Goal: Information Seeking & Learning: Learn about a topic

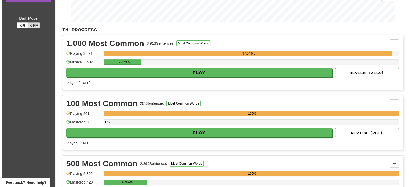
scroll to position [107, 0]
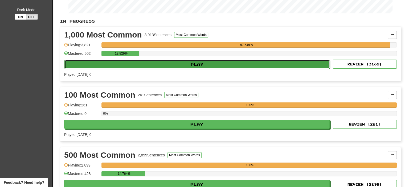
click at [198, 65] on button "Play" at bounding box center [197, 64] width 266 height 9
select select "**"
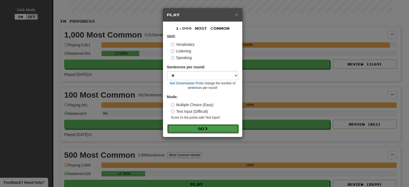
click at [199, 128] on button "Go" at bounding box center [202, 128] width 71 height 9
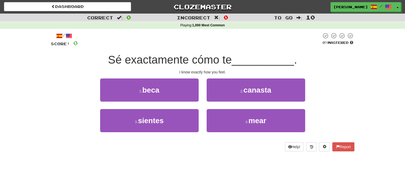
scroll to position [27, 0]
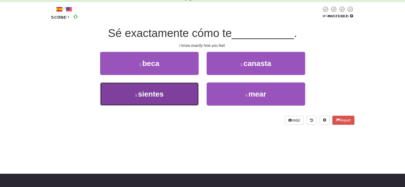
click at [166, 97] on button "3 . sientes" at bounding box center [149, 94] width 99 height 23
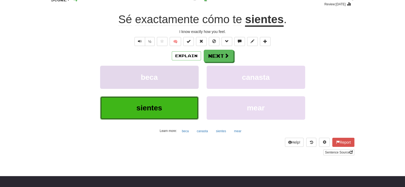
scroll to position [53, 0]
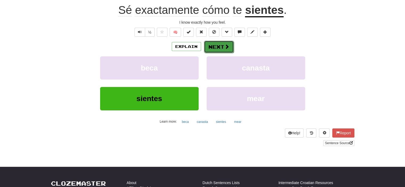
click at [217, 46] on button "Next" at bounding box center [219, 47] width 30 height 12
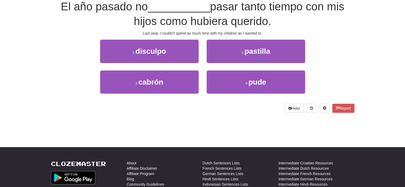
scroll to position [50, 0]
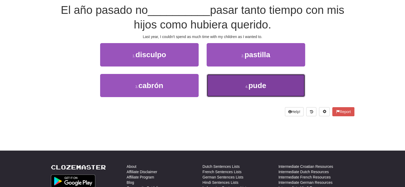
click at [253, 95] on button "4 . pude" at bounding box center [256, 85] width 99 height 23
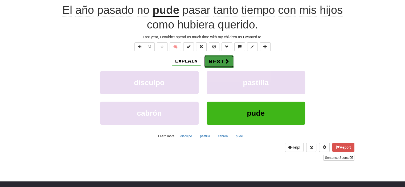
click at [221, 63] on button "Next" at bounding box center [219, 61] width 30 height 12
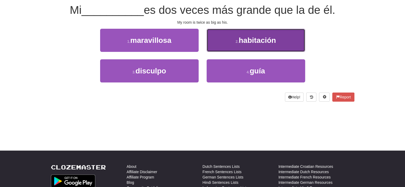
click at [215, 51] on button "2 . habitación" at bounding box center [256, 40] width 99 height 23
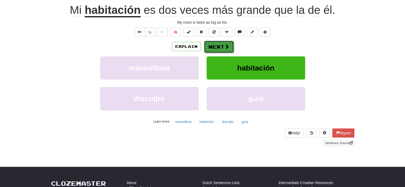
click at [213, 47] on button "Next" at bounding box center [219, 47] width 30 height 12
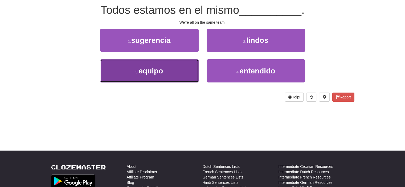
click at [179, 64] on button "3 . equipo" at bounding box center [149, 70] width 99 height 23
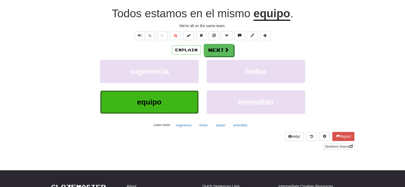
scroll to position [53, 0]
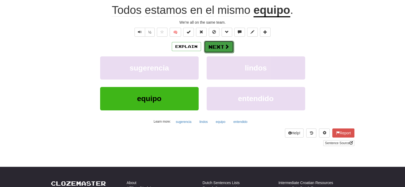
click at [222, 48] on button "Next" at bounding box center [219, 47] width 30 height 12
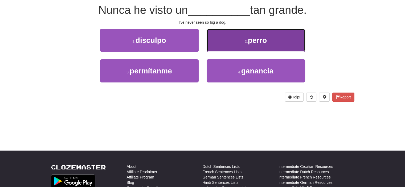
click at [220, 43] on button "2 . perro" at bounding box center [256, 40] width 99 height 23
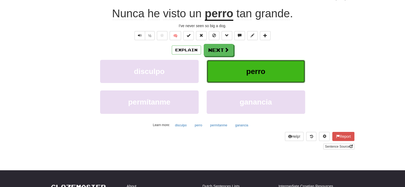
scroll to position [53, 0]
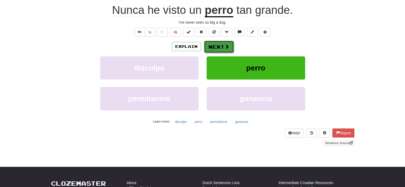
click at [217, 43] on button "Next" at bounding box center [219, 47] width 30 height 12
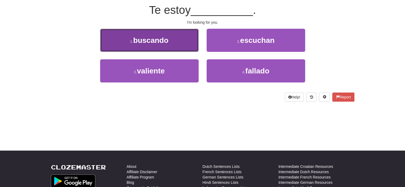
click at [175, 40] on button "1 . buscando" at bounding box center [149, 40] width 99 height 23
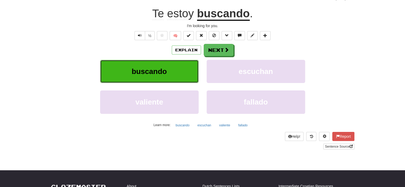
scroll to position [53, 0]
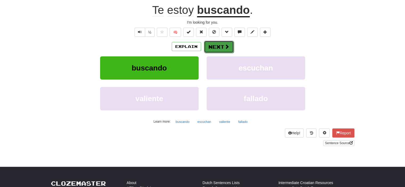
click at [218, 44] on button "Next" at bounding box center [219, 47] width 30 height 12
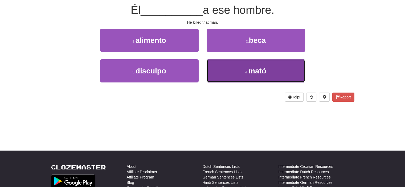
click at [234, 66] on button "4 . mató" at bounding box center [256, 70] width 99 height 23
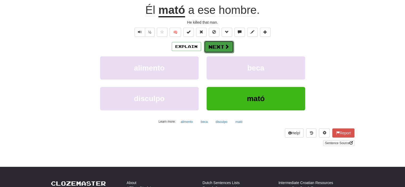
click at [226, 47] on span at bounding box center [227, 46] width 5 height 5
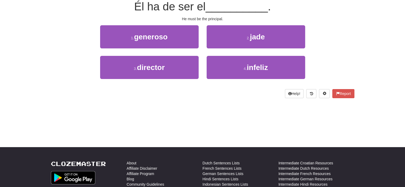
scroll to position [50, 0]
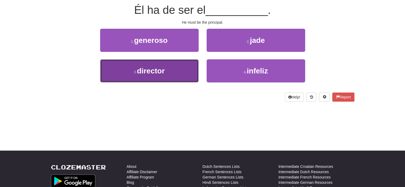
click at [186, 72] on button "3 . director" at bounding box center [149, 70] width 99 height 23
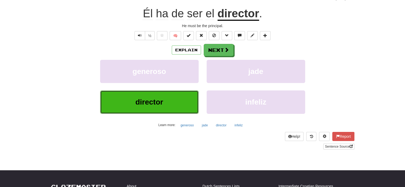
scroll to position [53, 0]
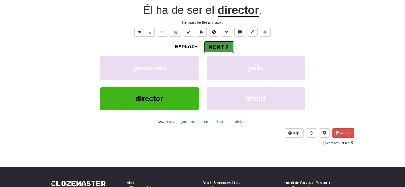
click at [211, 47] on button "Next" at bounding box center [219, 47] width 30 height 12
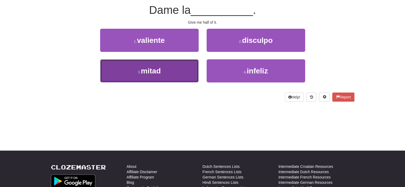
click at [163, 74] on button "3 . mitad" at bounding box center [149, 70] width 99 height 23
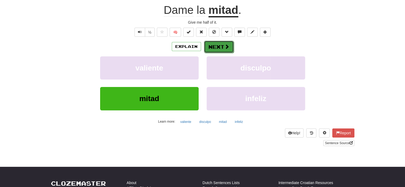
click at [214, 43] on button "Next" at bounding box center [219, 47] width 30 height 12
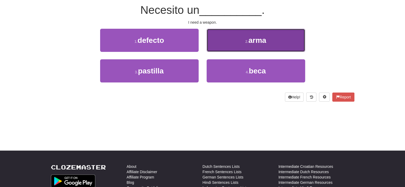
click at [224, 39] on button "2 . arma" at bounding box center [256, 40] width 99 height 23
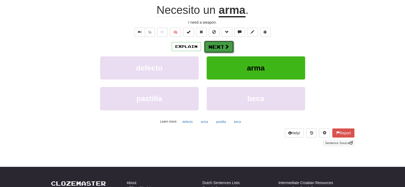
click at [218, 46] on button "Next" at bounding box center [219, 47] width 30 height 12
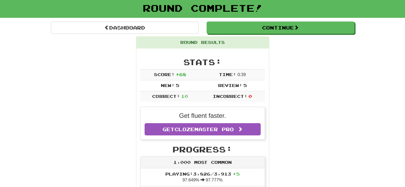
scroll to position [23, 0]
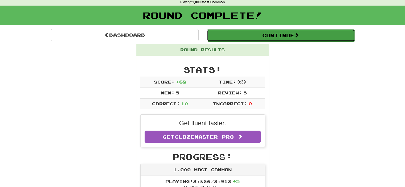
click at [283, 34] on button "Continue" at bounding box center [281, 35] width 148 height 12
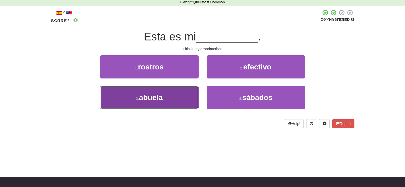
click at [183, 94] on button "3 . [GEOGRAPHIC_DATA]" at bounding box center [149, 97] width 99 height 23
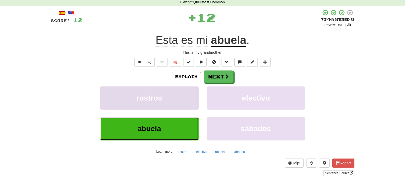
scroll to position [50, 0]
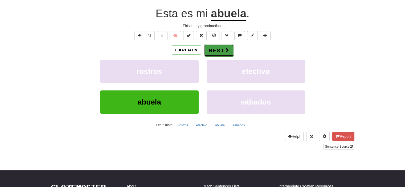
click at [224, 54] on button "Next" at bounding box center [219, 50] width 30 height 12
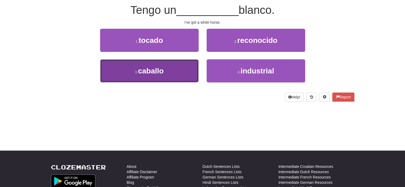
click at [179, 75] on button "3 . caballo" at bounding box center [149, 70] width 99 height 23
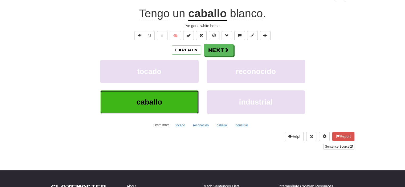
scroll to position [53, 0]
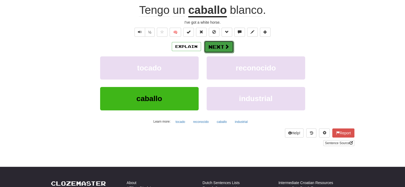
click at [221, 52] on button "Next" at bounding box center [219, 47] width 30 height 12
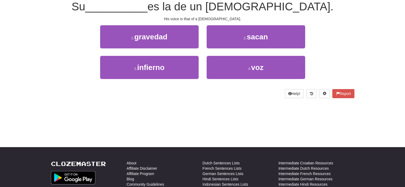
scroll to position [50, 0]
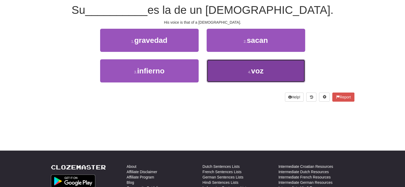
click at [238, 68] on button "4 . voz" at bounding box center [256, 70] width 99 height 23
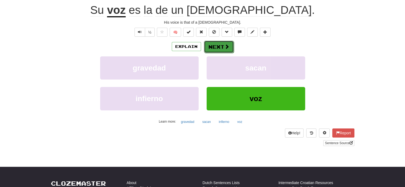
click at [229, 46] on button "Next" at bounding box center [219, 47] width 30 height 12
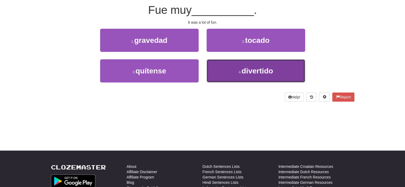
click at [233, 73] on button "4 . divertido" at bounding box center [256, 70] width 99 height 23
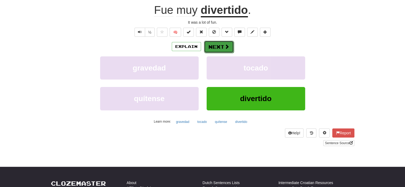
click at [225, 45] on span at bounding box center [227, 46] width 5 height 5
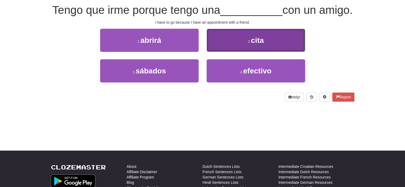
click at [222, 52] on button "2 . cita" at bounding box center [256, 40] width 99 height 23
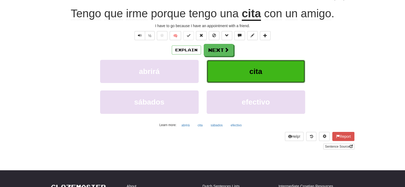
scroll to position [53, 0]
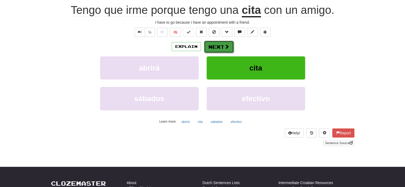
click at [222, 49] on button "Next" at bounding box center [219, 47] width 30 height 12
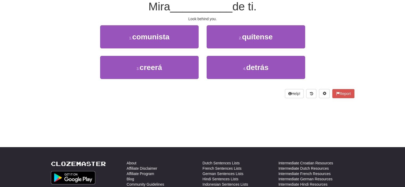
scroll to position [50, 0]
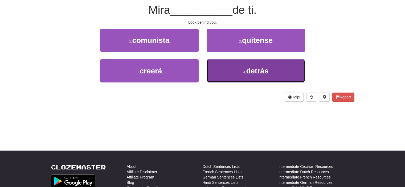
click at [237, 66] on button "4 . detrás" at bounding box center [256, 70] width 99 height 23
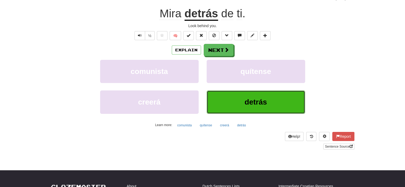
scroll to position [53, 0]
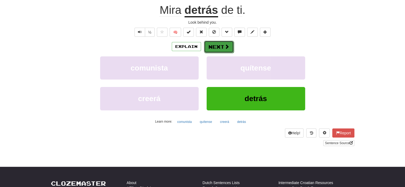
click at [227, 47] on span at bounding box center [227, 46] width 5 height 5
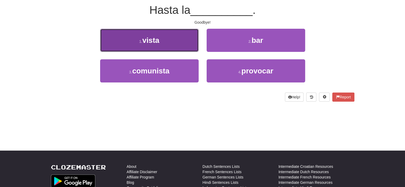
click at [183, 48] on button "1 . [GEOGRAPHIC_DATA]" at bounding box center [149, 40] width 99 height 23
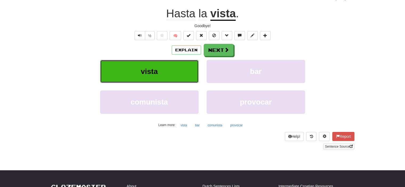
scroll to position [53, 0]
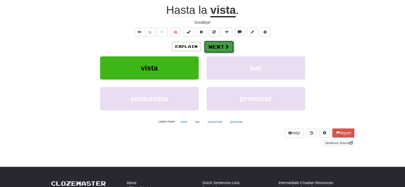
click at [215, 46] on button "Next" at bounding box center [219, 47] width 30 height 12
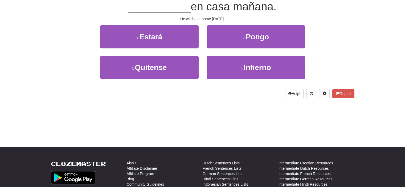
scroll to position [50, 0]
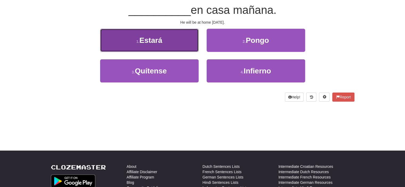
click at [171, 43] on button "1 . Estará" at bounding box center [149, 40] width 99 height 23
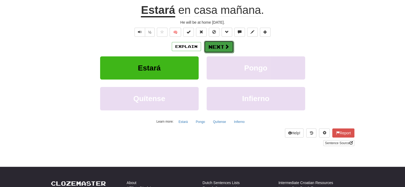
click at [225, 45] on span at bounding box center [227, 46] width 5 height 5
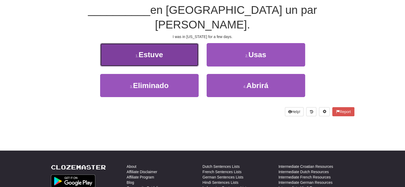
click at [162, 51] on span "Estuve" at bounding box center [151, 55] width 25 height 8
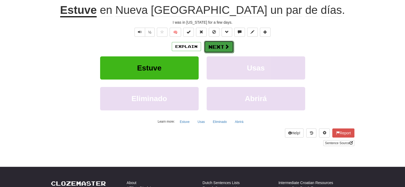
click at [216, 44] on button "Next" at bounding box center [219, 47] width 30 height 12
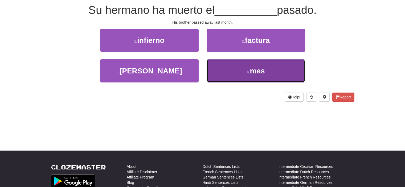
click at [235, 67] on button "4 . mes" at bounding box center [256, 70] width 99 height 23
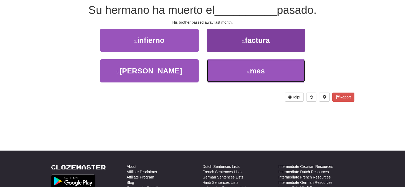
scroll to position [53, 0]
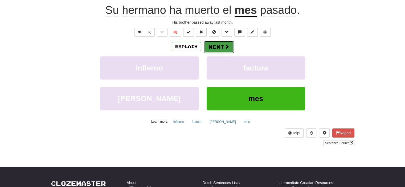
click at [214, 49] on button "Next" at bounding box center [219, 47] width 30 height 12
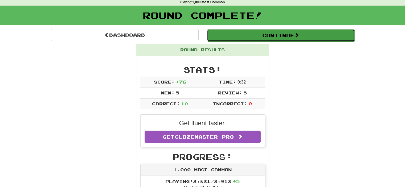
click at [287, 35] on button "Continue" at bounding box center [281, 35] width 148 height 12
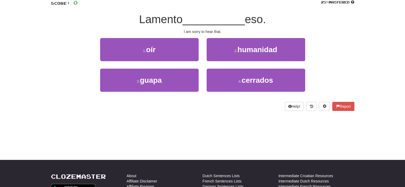
scroll to position [50, 0]
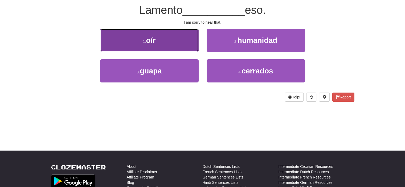
click at [160, 38] on button "1 . oír" at bounding box center [149, 40] width 99 height 23
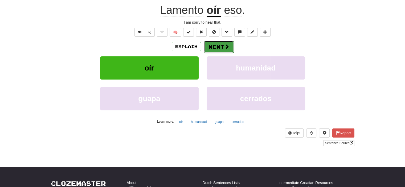
click at [222, 43] on button "Next" at bounding box center [219, 47] width 30 height 12
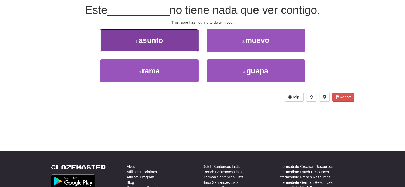
click at [151, 36] on span "asunto" at bounding box center [151, 40] width 25 height 8
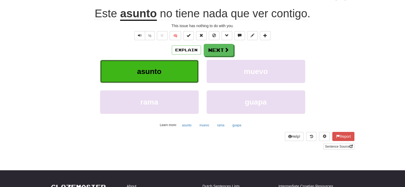
scroll to position [53, 0]
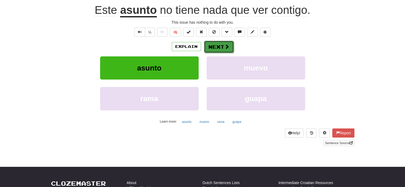
click at [223, 47] on button "Next" at bounding box center [219, 47] width 30 height 12
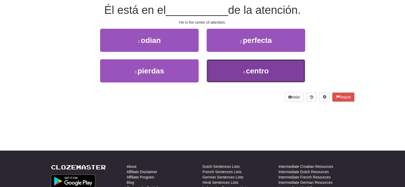
click at [248, 70] on span "centro" at bounding box center [257, 71] width 23 height 8
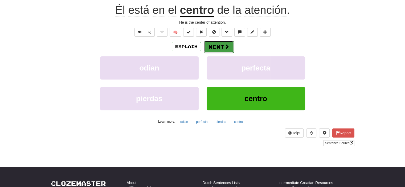
click at [220, 42] on button "Next" at bounding box center [219, 47] width 30 height 12
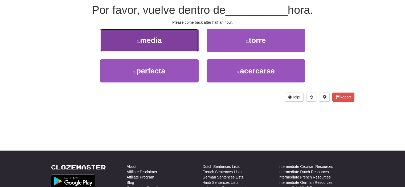
click at [195, 41] on button "1 . media" at bounding box center [149, 40] width 99 height 23
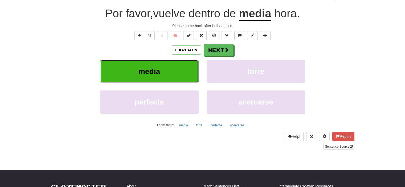
scroll to position [53, 0]
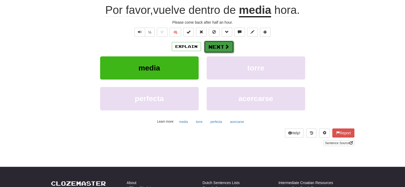
click at [219, 42] on button "Next" at bounding box center [219, 47] width 30 height 12
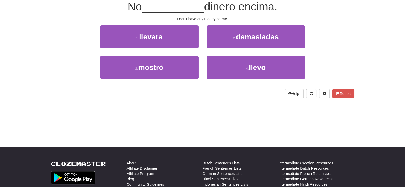
scroll to position [50, 0]
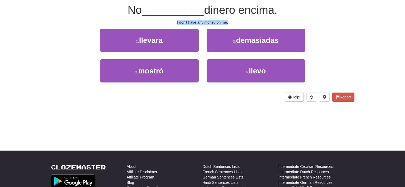
drag, startPoint x: 174, startPoint y: 19, endPoint x: 242, endPoint y: 23, distance: 68.9
click at [242, 23] on div "/ Score: 24 0 % Mastered No __________ dinero encima. I don't have any money on…" at bounding box center [203, 42] width 304 height 119
copy div "I don't have any money on me."
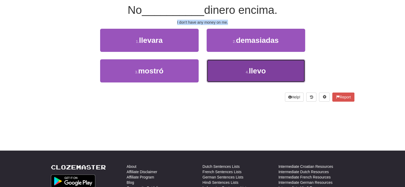
click at [236, 64] on button "4 . llevo" at bounding box center [256, 70] width 99 height 23
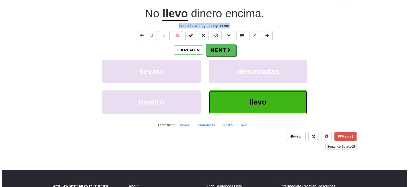
scroll to position [53, 0]
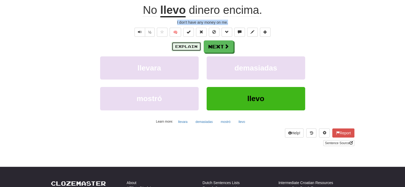
click at [188, 47] on button "Explain" at bounding box center [186, 46] width 29 height 9
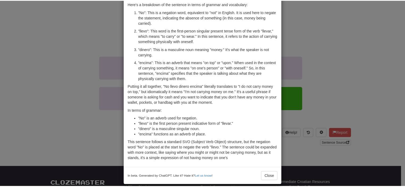
scroll to position [44, 0]
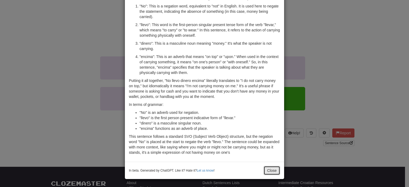
drag, startPoint x: 269, startPoint y: 169, endPoint x: 263, endPoint y: 160, distance: 11.4
click at [269, 169] on button "Close" at bounding box center [272, 170] width 17 height 9
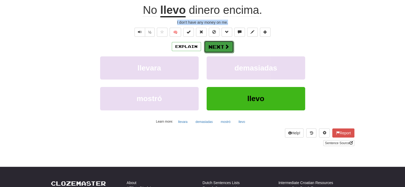
click at [225, 49] on button "Next" at bounding box center [219, 47] width 30 height 12
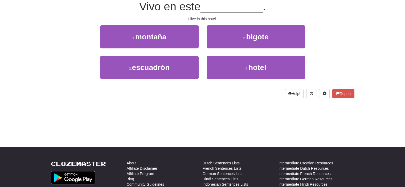
scroll to position [50, 0]
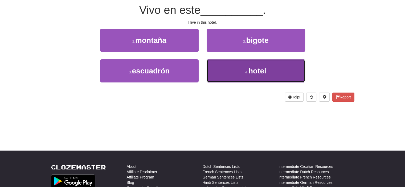
click at [238, 74] on button "4 . hotel" at bounding box center [256, 70] width 99 height 23
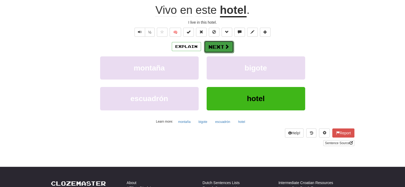
click at [220, 46] on button "Next" at bounding box center [219, 47] width 30 height 12
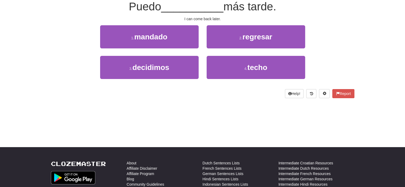
scroll to position [50, 0]
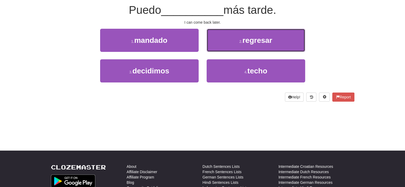
click at [220, 46] on button "2 . regresar" at bounding box center [256, 40] width 99 height 23
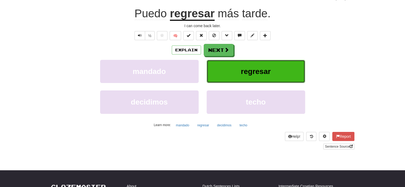
scroll to position [53, 0]
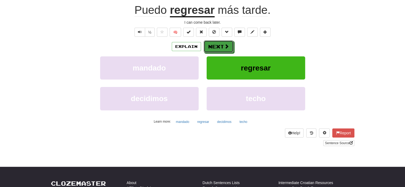
click at [220, 46] on button "Next" at bounding box center [219, 46] width 30 height 12
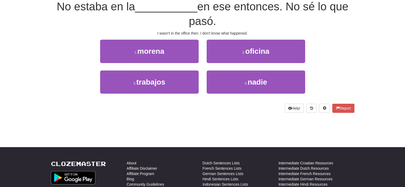
scroll to position [50, 0]
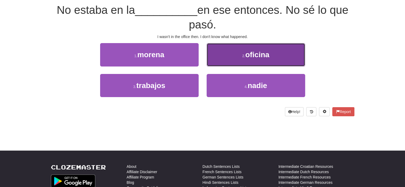
click at [239, 59] on button "2 . oficina" at bounding box center [256, 54] width 99 height 23
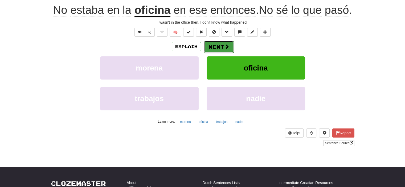
click at [218, 48] on button "Next" at bounding box center [219, 47] width 30 height 12
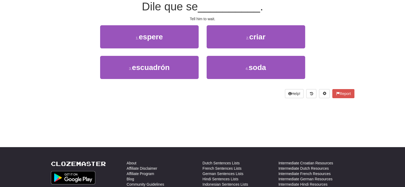
scroll to position [50, 0]
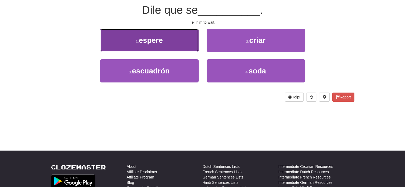
click at [193, 45] on button "1 . espere" at bounding box center [149, 40] width 99 height 23
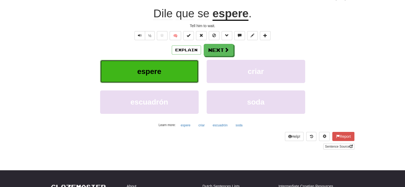
scroll to position [53, 0]
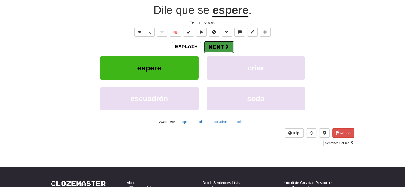
click at [219, 48] on button "Next" at bounding box center [219, 47] width 30 height 12
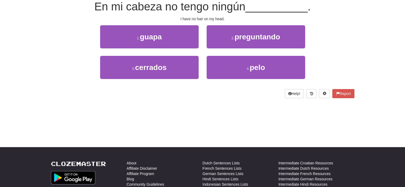
scroll to position [50, 0]
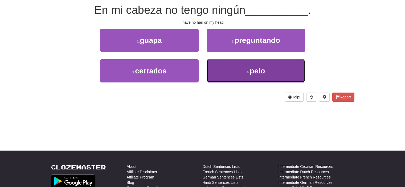
click at [235, 68] on button "4 . pelo" at bounding box center [256, 70] width 99 height 23
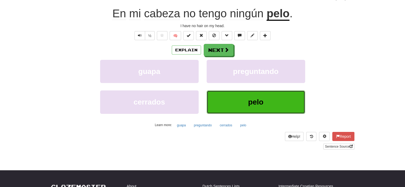
scroll to position [53, 0]
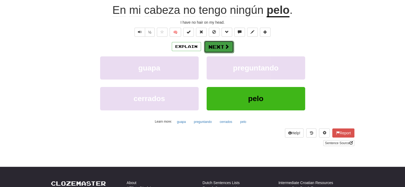
click at [226, 48] on span at bounding box center [227, 46] width 5 height 5
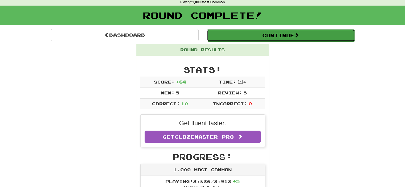
click at [275, 34] on button "Continue" at bounding box center [281, 35] width 148 height 12
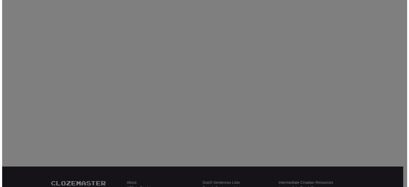
scroll to position [23, 0]
